Goal: Task Accomplishment & Management: Manage account settings

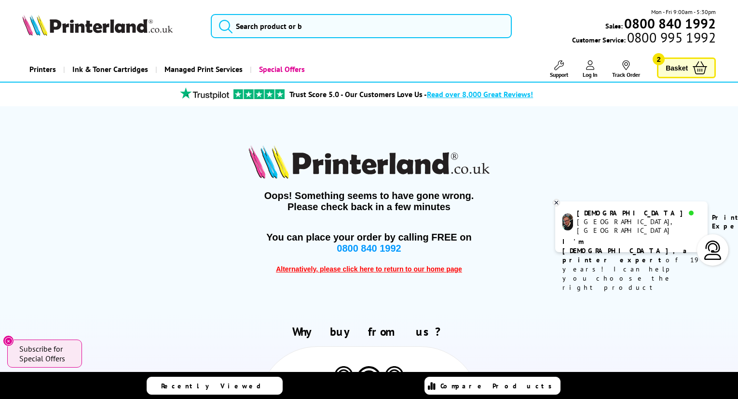
click at [689, 68] on link "Basket 2" at bounding box center [686, 67] width 59 height 21
click at [555, 202] on icon at bounding box center [556, 202] width 6 height 7
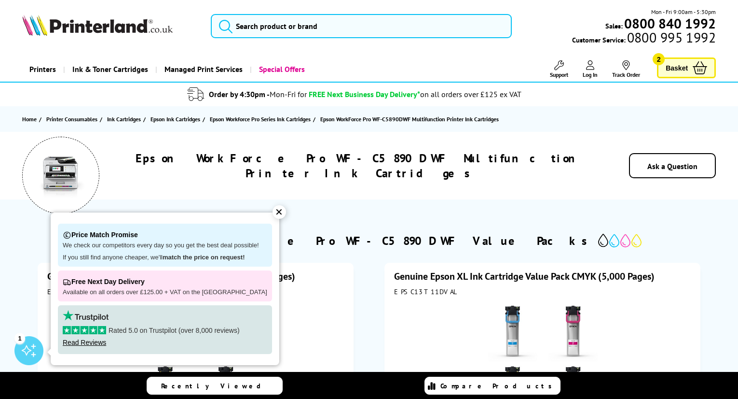
click at [273, 209] on div "✕" at bounding box center [280, 212] width 14 height 14
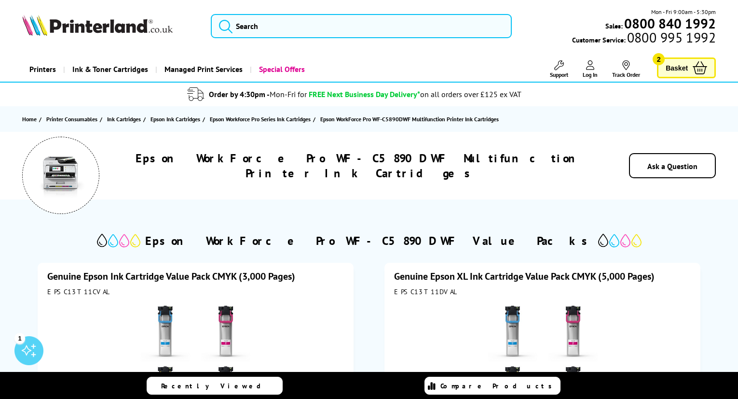
click at [591, 69] on icon at bounding box center [590, 65] width 9 height 10
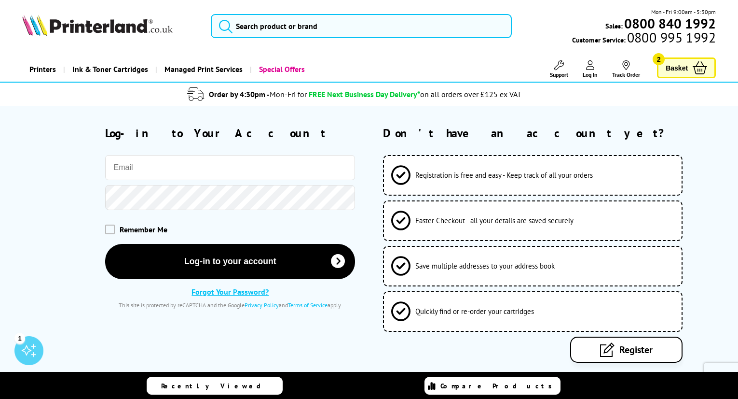
click at [194, 169] on input "email" at bounding box center [230, 167] width 250 height 25
click at [591, 71] on span "Log In" at bounding box center [590, 74] width 15 height 7
click at [219, 171] on input "email" at bounding box center [230, 167] width 250 height 25
type input "cassidynick@hotmail.com"
click at [233, 291] on link "Forgot Your Password?" at bounding box center [230, 292] width 77 height 10
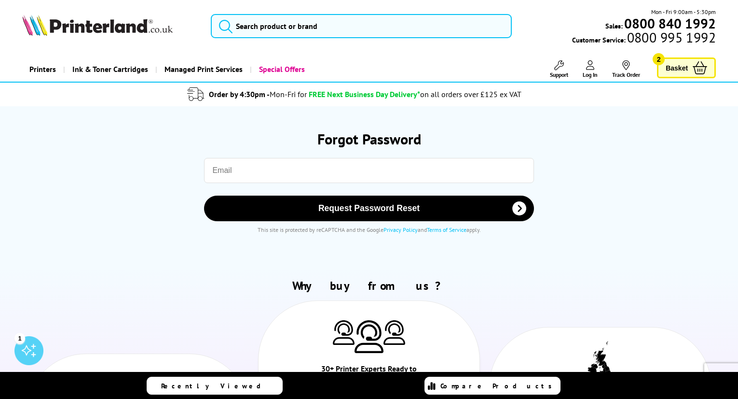
click at [248, 175] on input "email" at bounding box center [369, 170] width 330 height 25
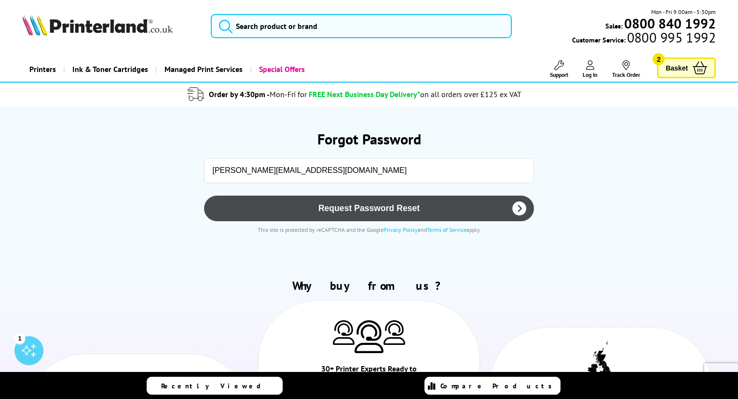
type input "cassidynick@hotmail.com"
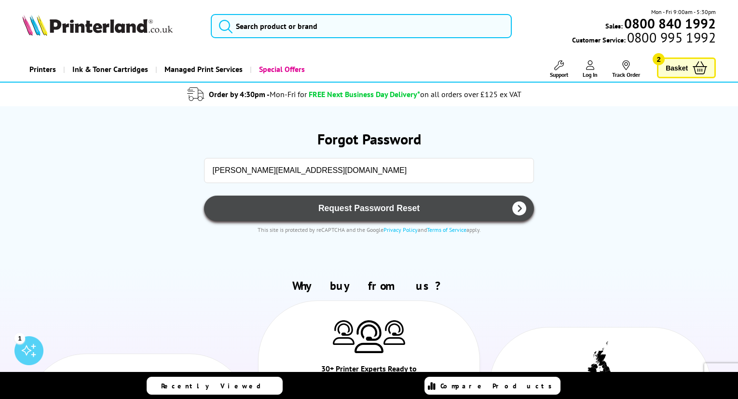
click at [341, 201] on button "Request Password Reset" at bounding box center [369, 208] width 330 height 26
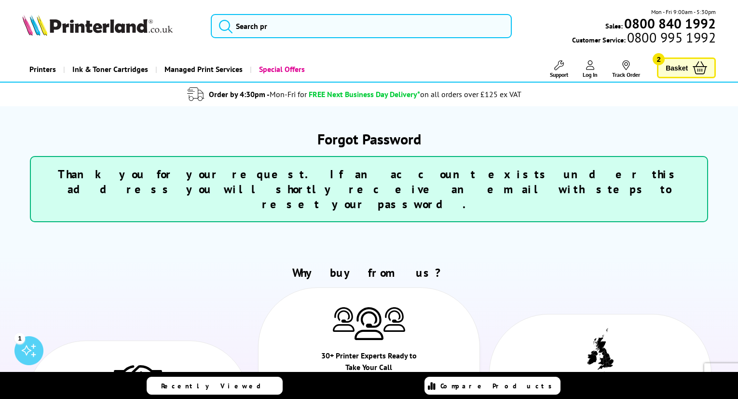
click at [679, 68] on span "Basket" at bounding box center [677, 67] width 22 height 13
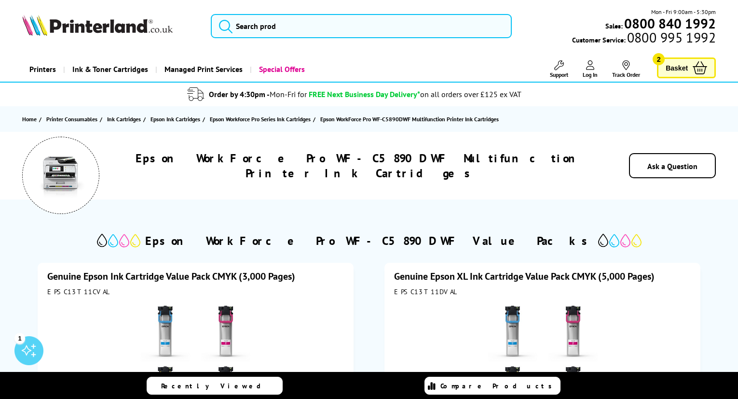
click at [684, 69] on span "Basket" at bounding box center [677, 67] width 22 height 13
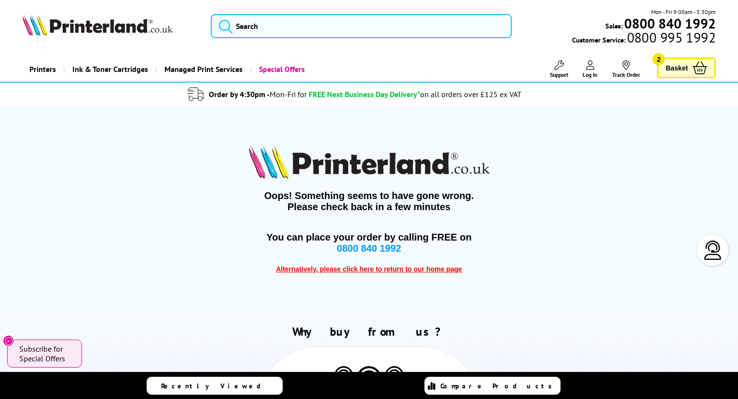
click at [711, 242] on img at bounding box center [712, 249] width 19 height 19
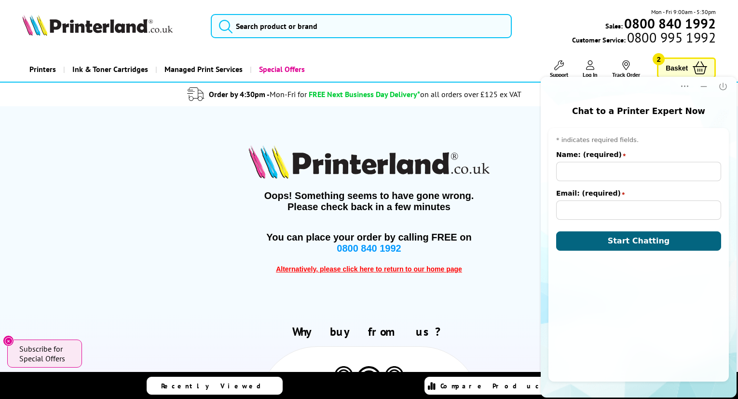
click at [493, 140] on div "Oops! Something seems to have gone wrong. Please check back in a few minutes Yo…" at bounding box center [369, 209] width 694 height 206
click at [134, 26] on img at bounding box center [97, 24] width 151 height 21
